Goal: Transaction & Acquisition: Book appointment/travel/reservation

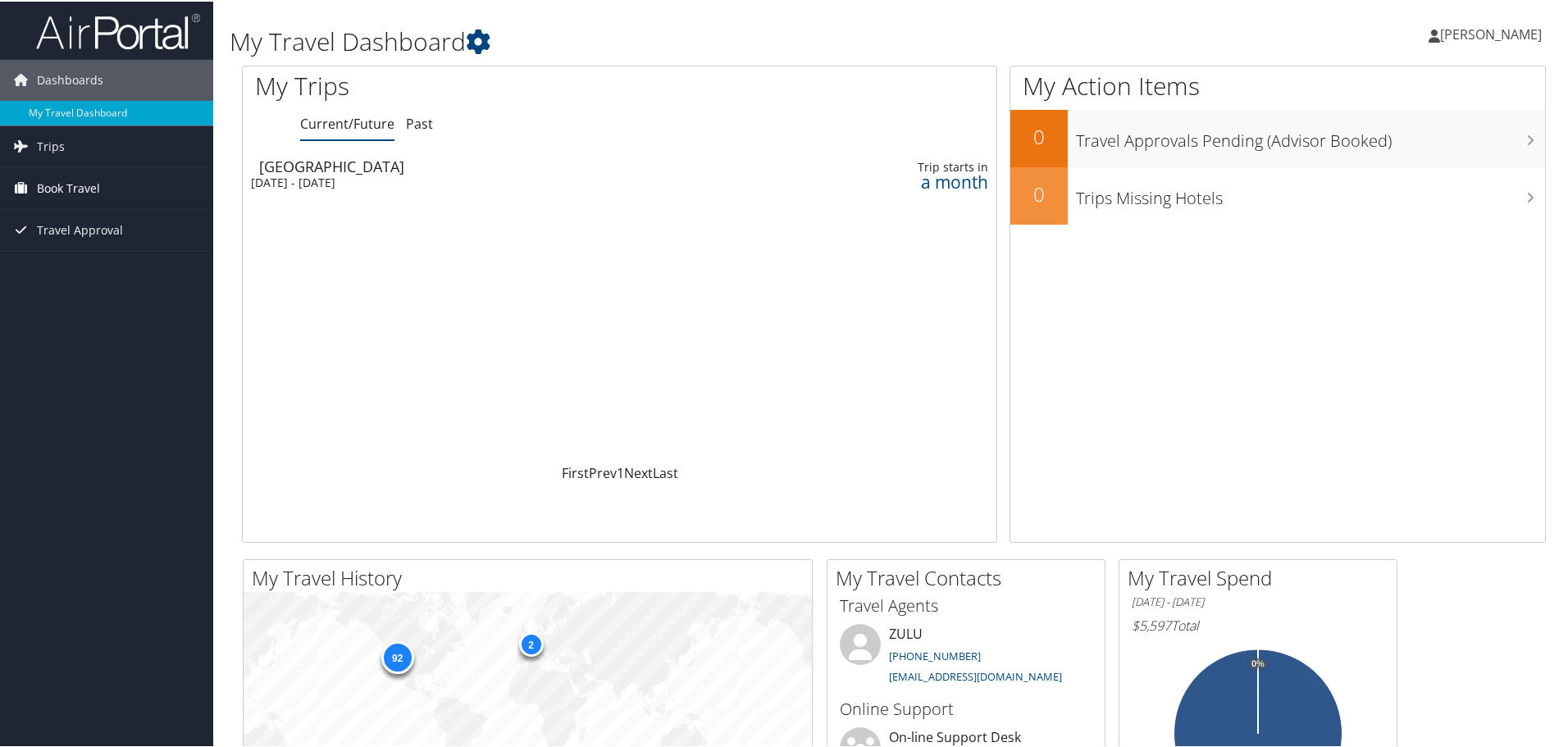
click at [67, 186] on span "Book Travel" at bounding box center [69, 187] width 63 height 41
click at [82, 262] on link "Book/Manage Online Trips" at bounding box center [107, 270] width 213 height 25
